Goal: Task Accomplishment & Management: Manage account settings

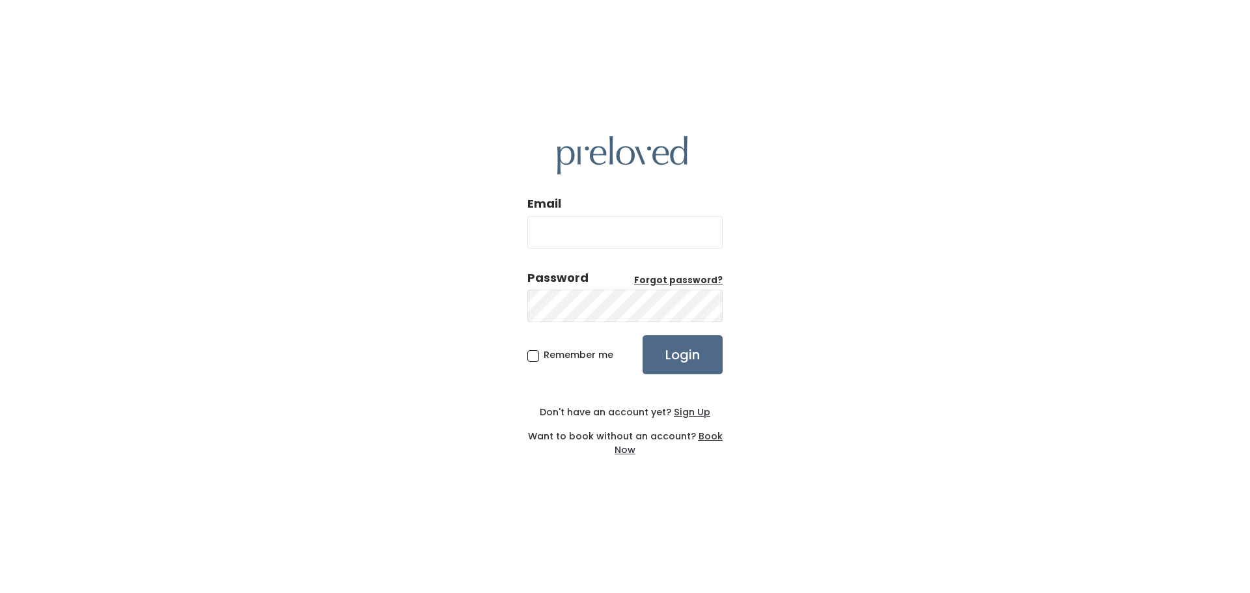
type input "milesofharte@gmail.com"
click at [543, 357] on span "Remember me" at bounding box center [578, 354] width 70 height 13
click at [543, 357] on input "Remember me" at bounding box center [547, 352] width 8 height 8
checkbox input "true"
click at [678, 351] on input "Login" at bounding box center [682, 354] width 80 height 39
